Goal: Check status: Check status

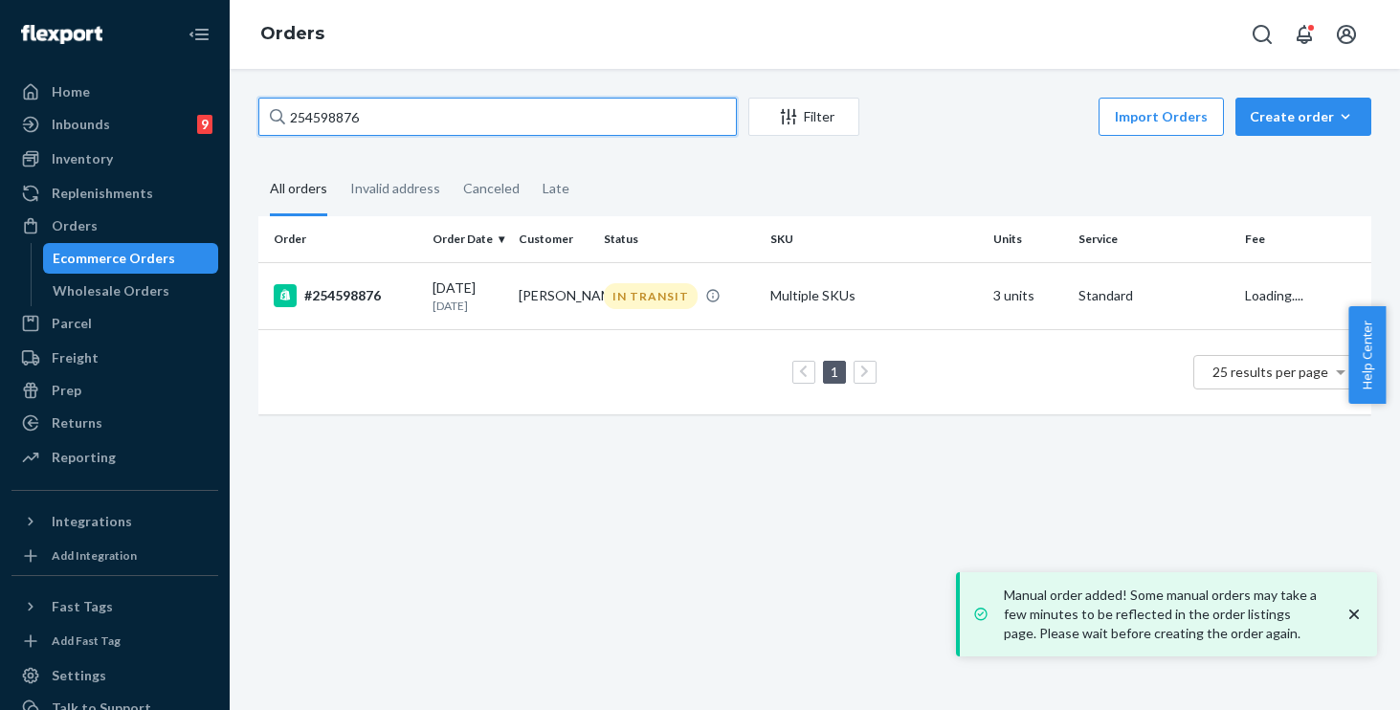
click at [464, 120] on input "254598876" at bounding box center [497, 117] width 479 height 38
drag, startPoint x: 430, startPoint y: 113, endPoint x: 24, endPoint y: 42, distance: 412.0
click at [25, 43] on div "Home Inbounds 9 Shipping Plans Problems 9 Inventory Products Replenishments Ord…" at bounding box center [700, 355] width 1400 height 710
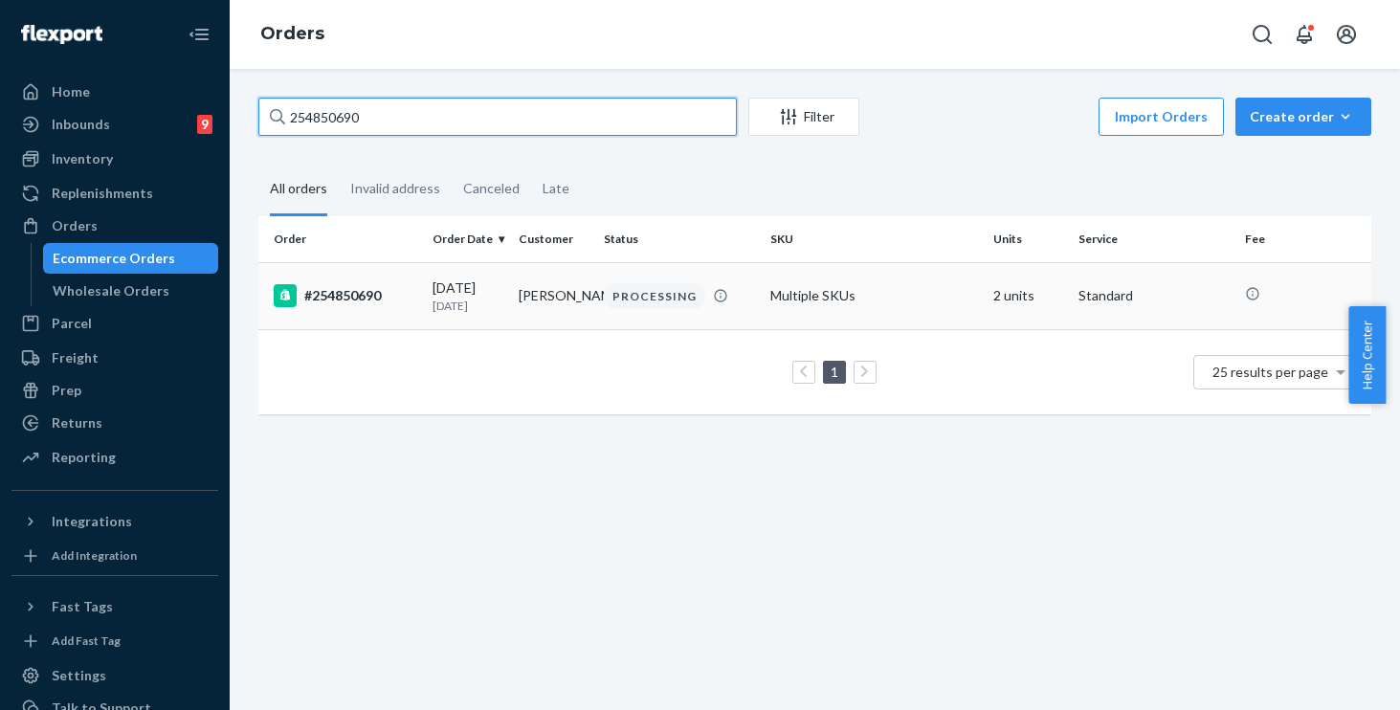
type input "254850690"
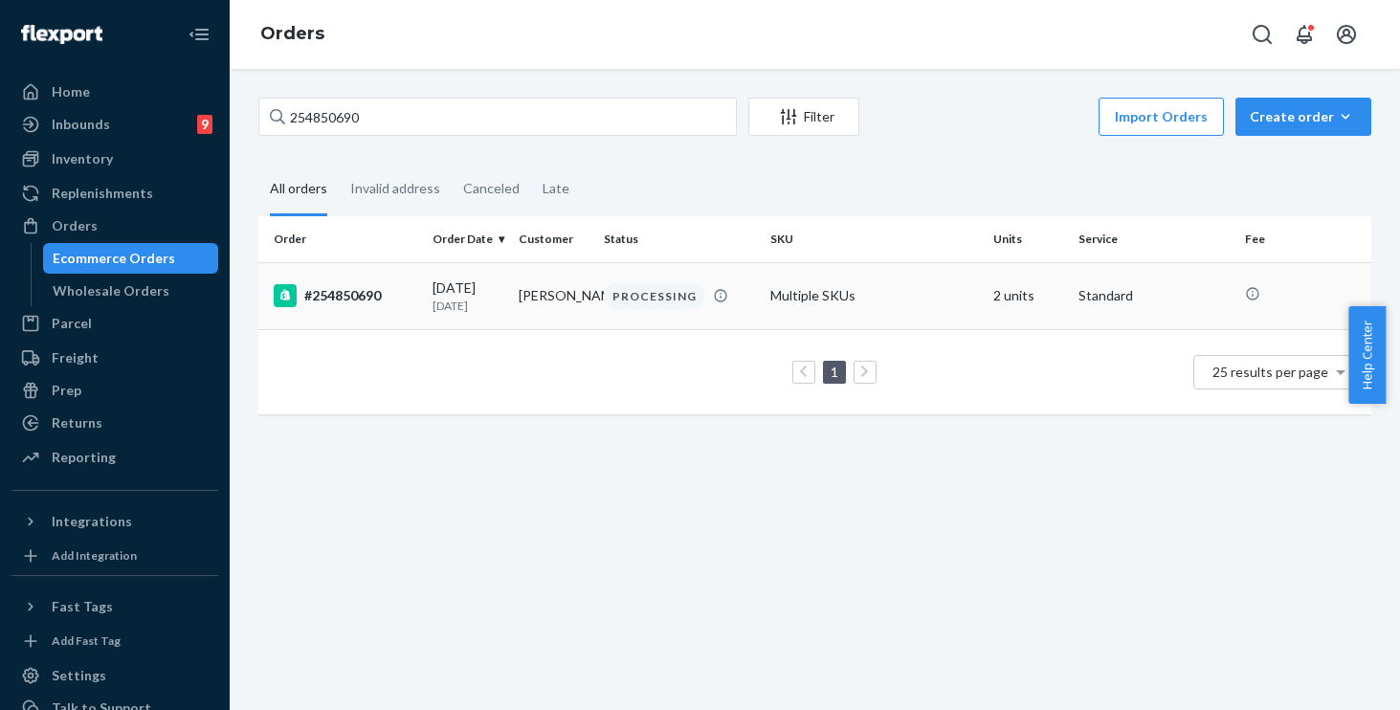
click at [402, 289] on div "#254850690" at bounding box center [346, 295] width 144 height 23
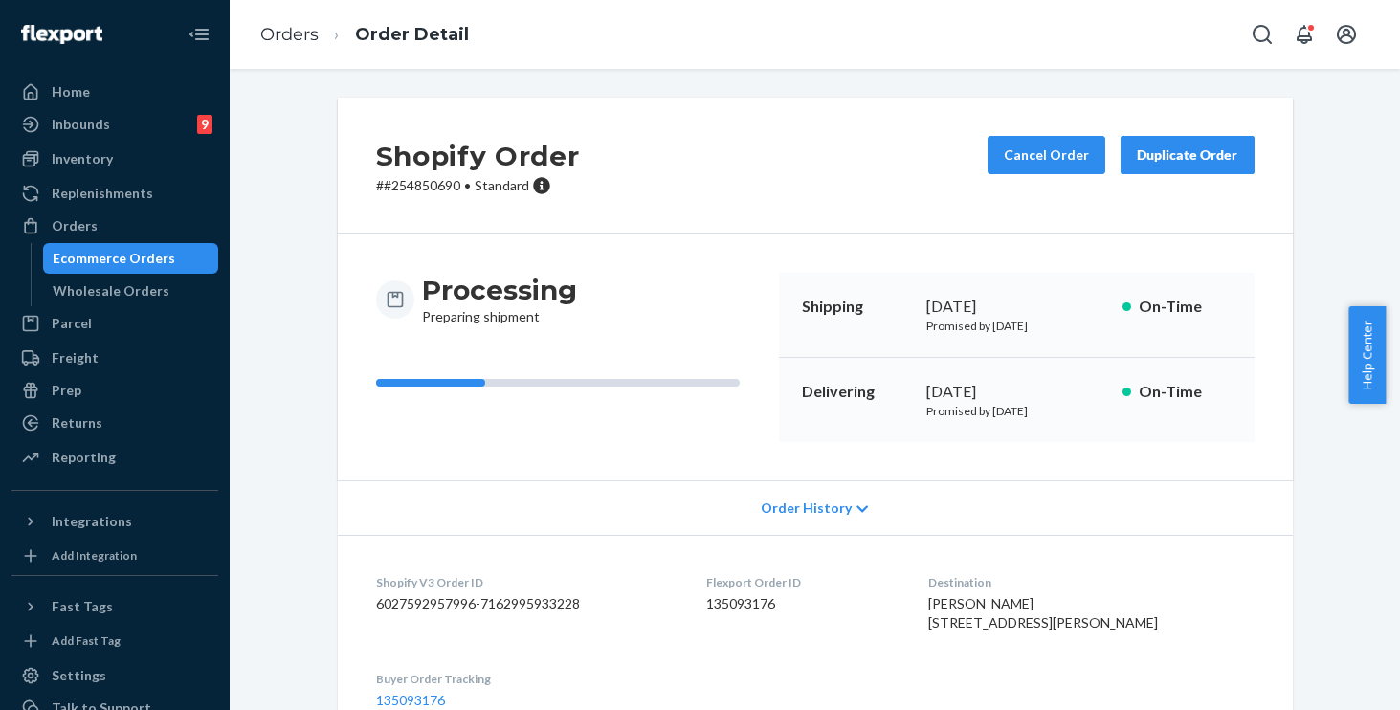
scroll to position [215, 0]
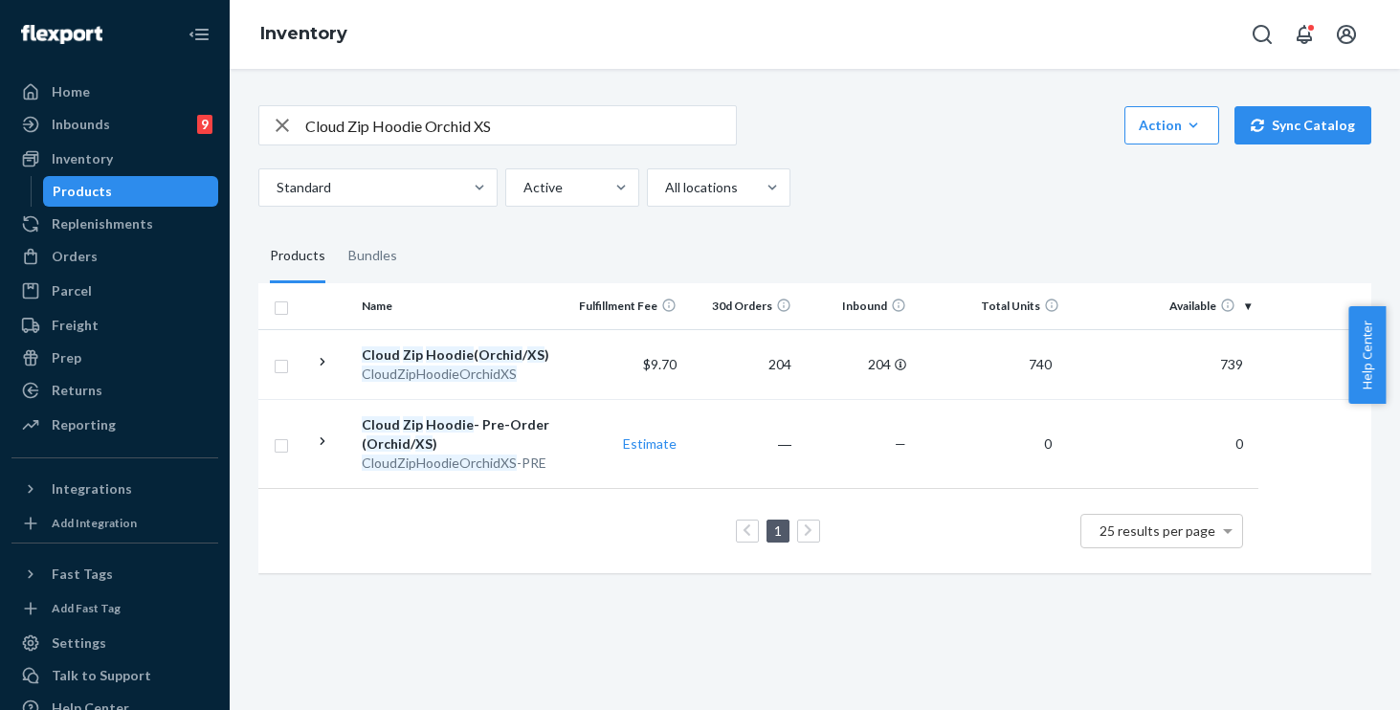
click at [593, 121] on input "Cloud Zip Hoodie Orchid XS" at bounding box center [520, 125] width 431 height 38
click at [0, 20] on div "Home Inbounds 9 Shipping Plans Problems 9 Inventory Products Replenishments Ord…" at bounding box center [700, 355] width 1400 height 710
paste input "TravelEssentialsZipHoodieObsidian2X"
click at [346, 129] on input "TravelEssentialsZipHoodieObsidian2X" at bounding box center [520, 125] width 431 height 38
click at [416, 123] on input "Travel EssentialsZipHoodieObsidian2X" at bounding box center [520, 125] width 431 height 38
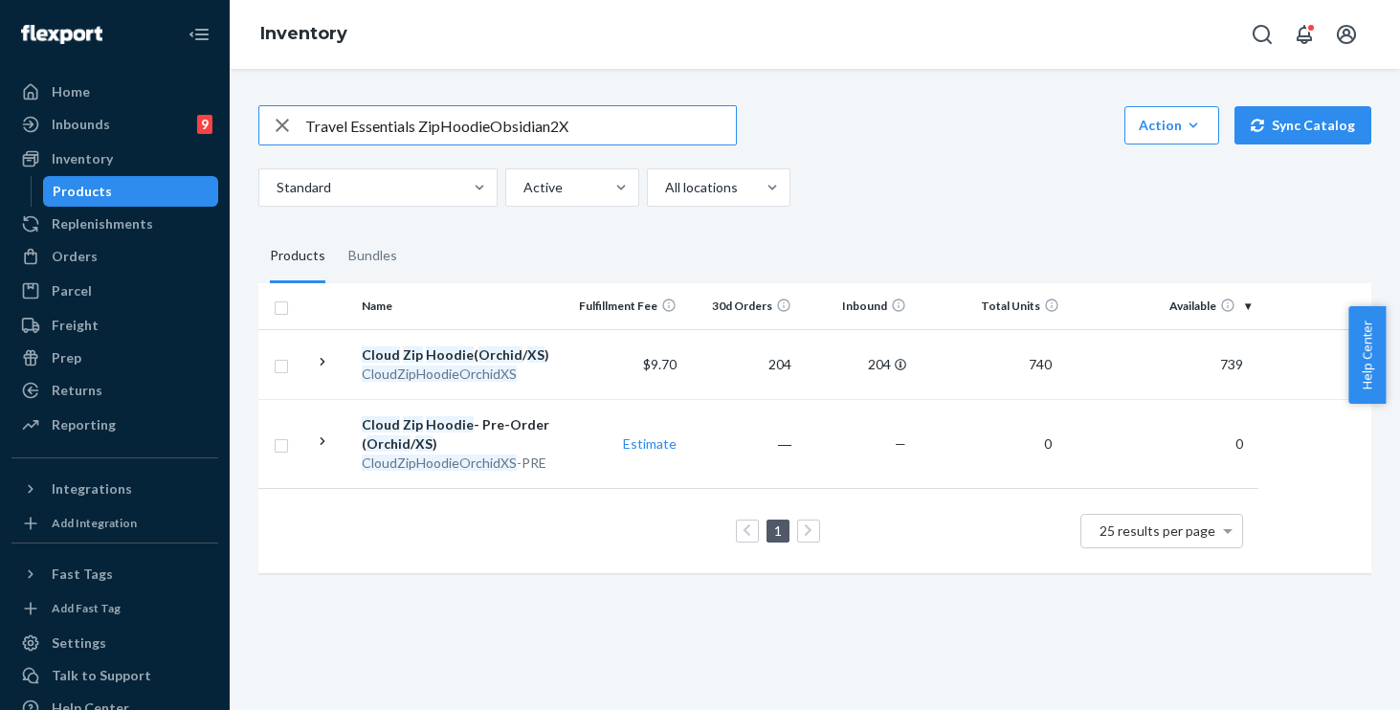
click at [441, 126] on input "Travel Essentials ZipHoodieObsidian2X" at bounding box center [520, 125] width 431 height 38
click at [495, 123] on input "Travel Essentials Zip HoodieObsidian2X" at bounding box center [520, 125] width 431 height 38
drag, startPoint x: 555, startPoint y: 124, endPoint x: 553, endPoint y: 171, distance: 46.9
click at [555, 124] on input "Travel Essentials Zip Hoodie Obsidian2X" at bounding box center [520, 125] width 431 height 38
type input "Travel Essentials Zip Hoodie Obsidian 2X"
